Goal: Transaction & Acquisition: Purchase product/service

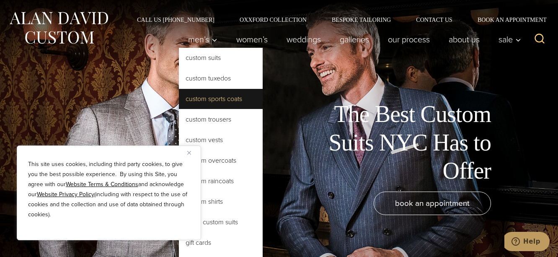
click at [215, 101] on link "Custom Sports Coats" at bounding box center [221, 99] width 84 height 20
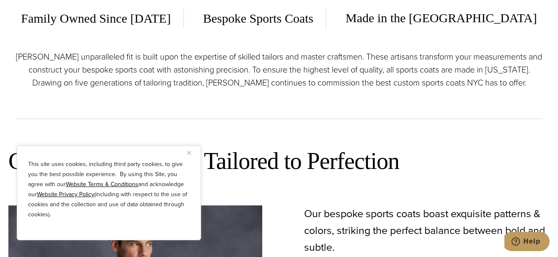
scroll to position [339, 0]
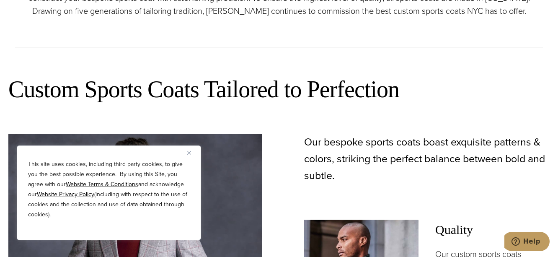
click at [186, 152] on div "This site uses cookies, including third party cookies, to give you the best pos…" at bounding box center [109, 192] width 184 height 95
click at [189, 152] on img "Close" at bounding box center [189, 153] width 4 height 4
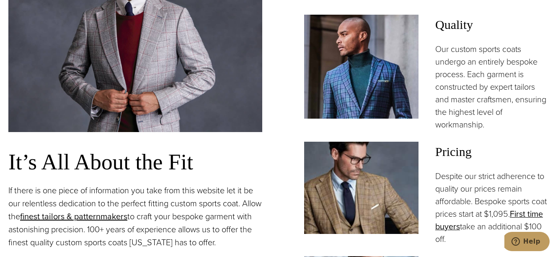
scroll to position [517, 0]
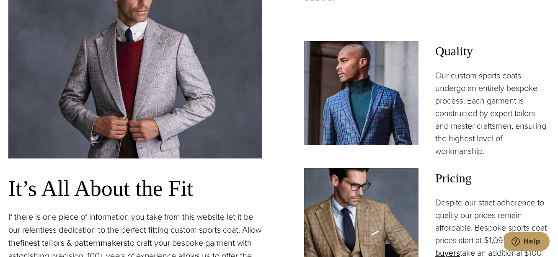
click at [109, 245] on link "finest tailors & patternmakers" at bounding box center [73, 242] width 107 height 13
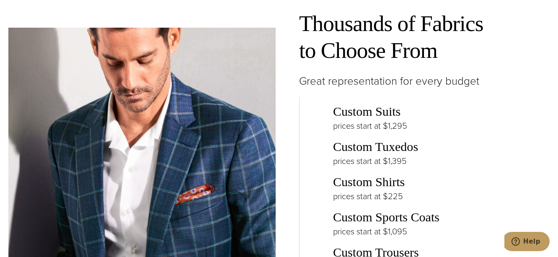
scroll to position [1201, 0]
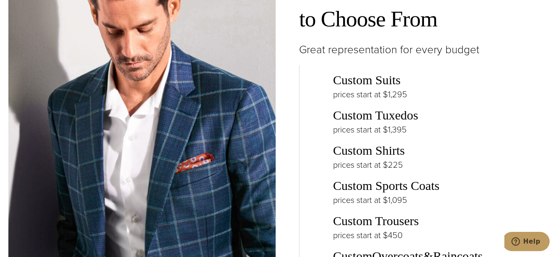
click at [373, 152] on link "Custom Shirts" at bounding box center [369, 150] width 72 height 14
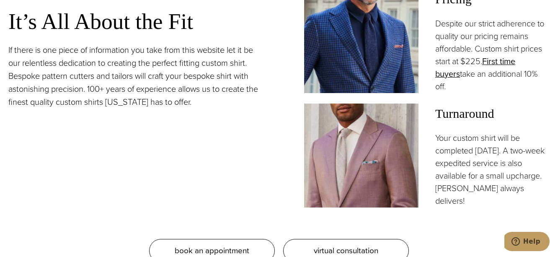
scroll to position [757, 0]
